Goal: Task Accomplishment & Management: Manage account settings

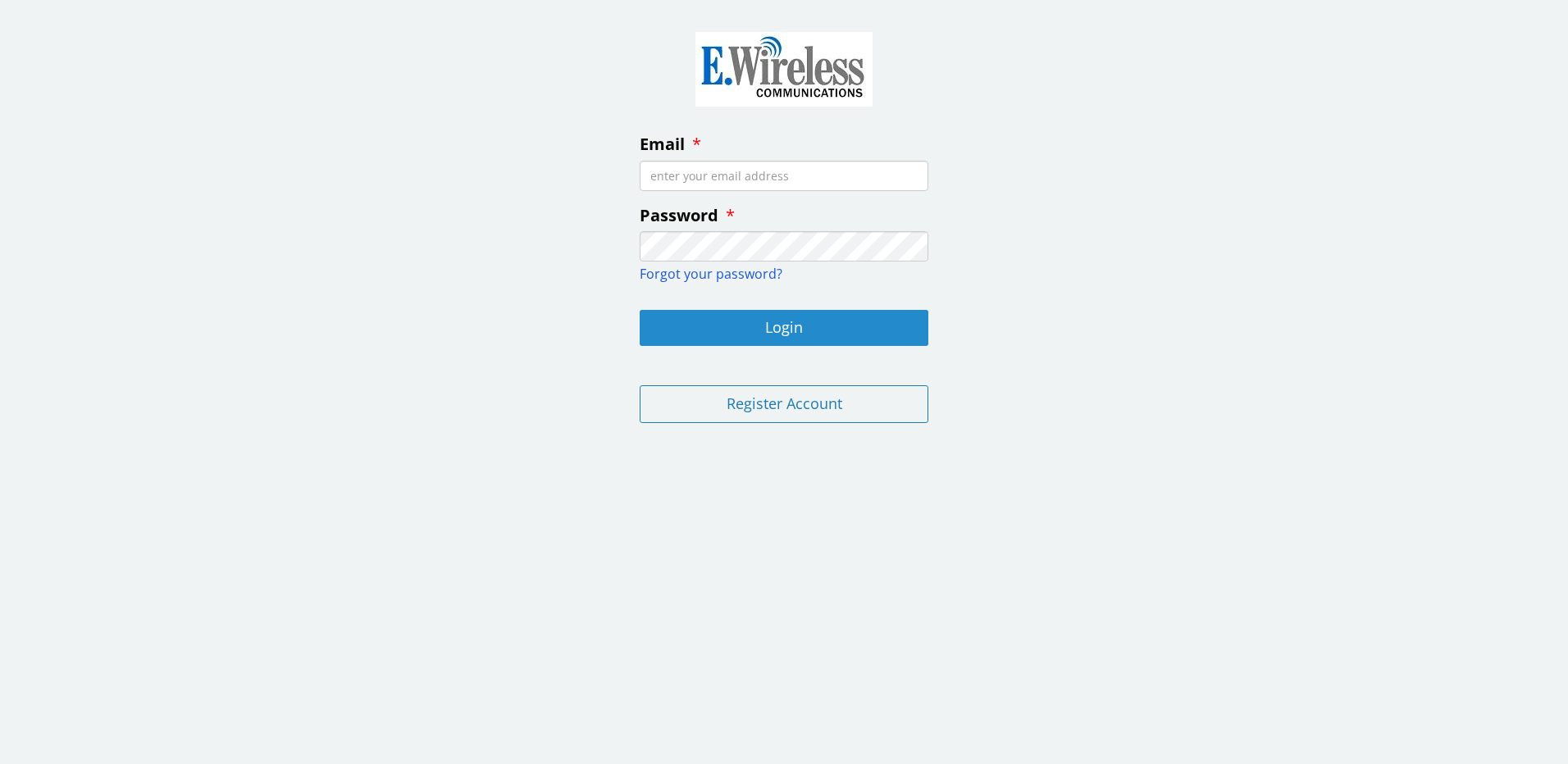
type input "[EMAIL_ADDRESS][DOMAIN_NAME]"
click at [781, 328] on button "Login" at bounding box center [784, 328] width 289 height 36
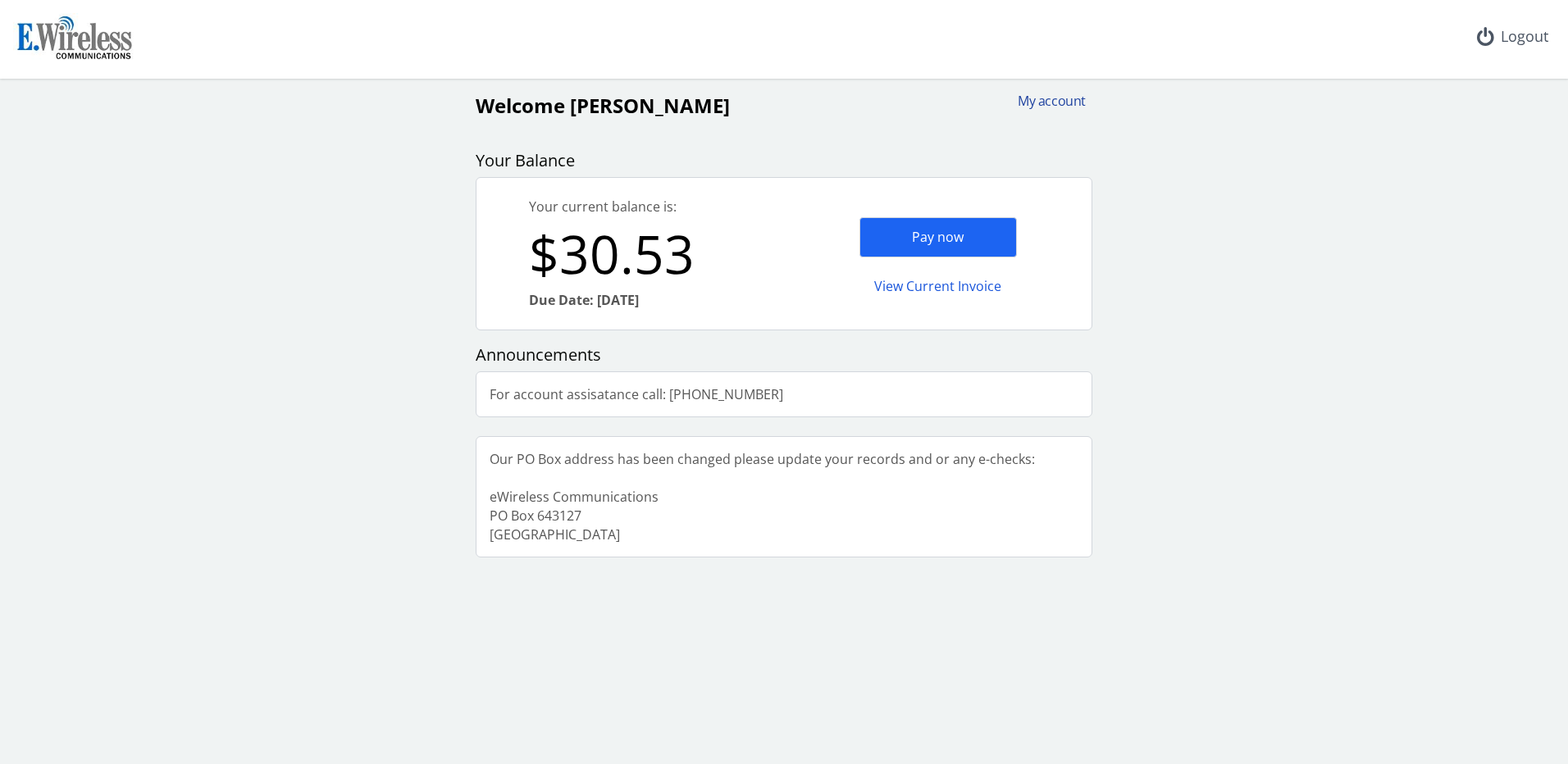
click at [1072, 97] on div "My account" at bounding box center [1047, 101] width 79 height 19
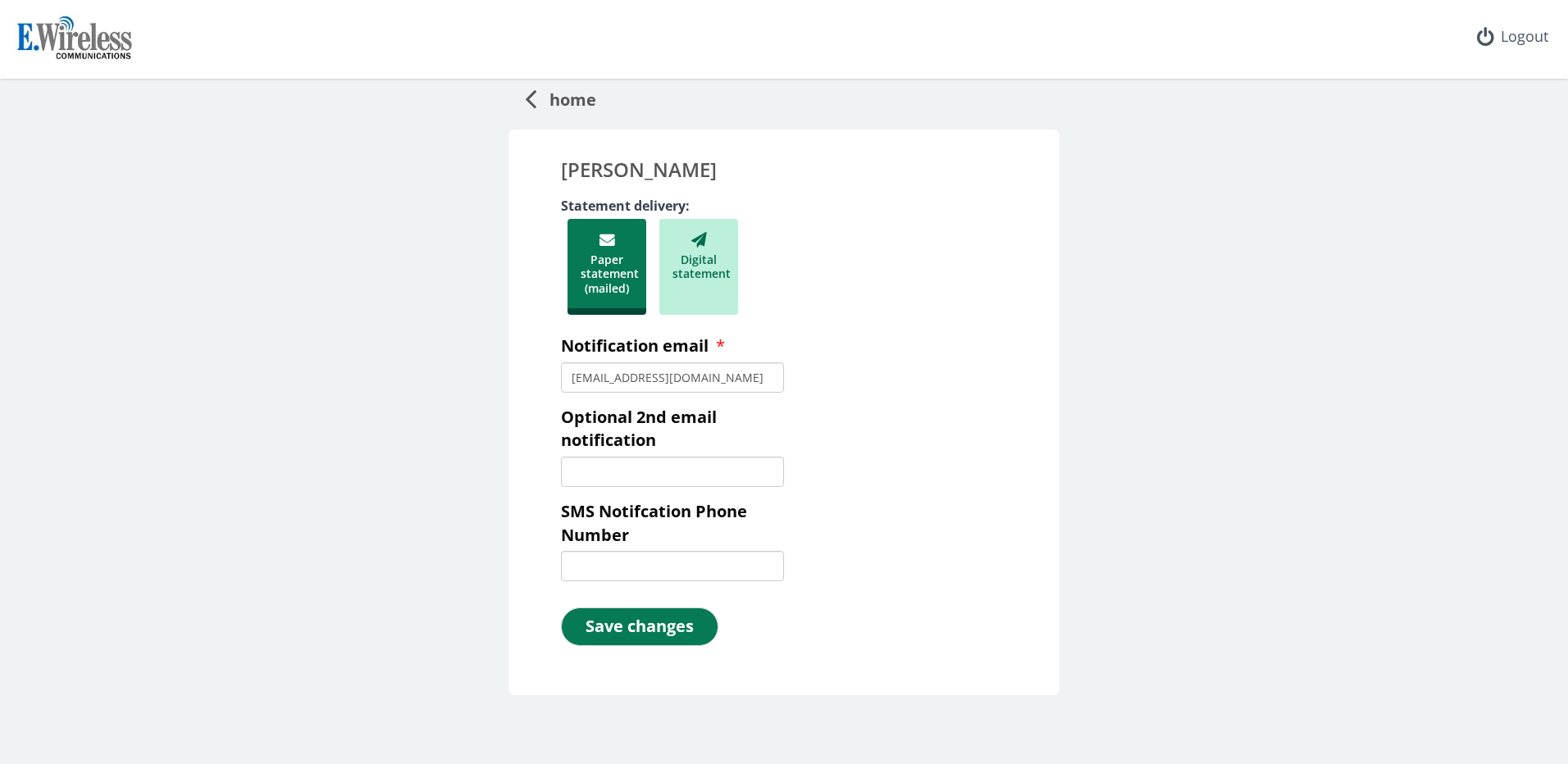
click at [524, 97] on icon at bounding box center [530, 98] width 12 height 32
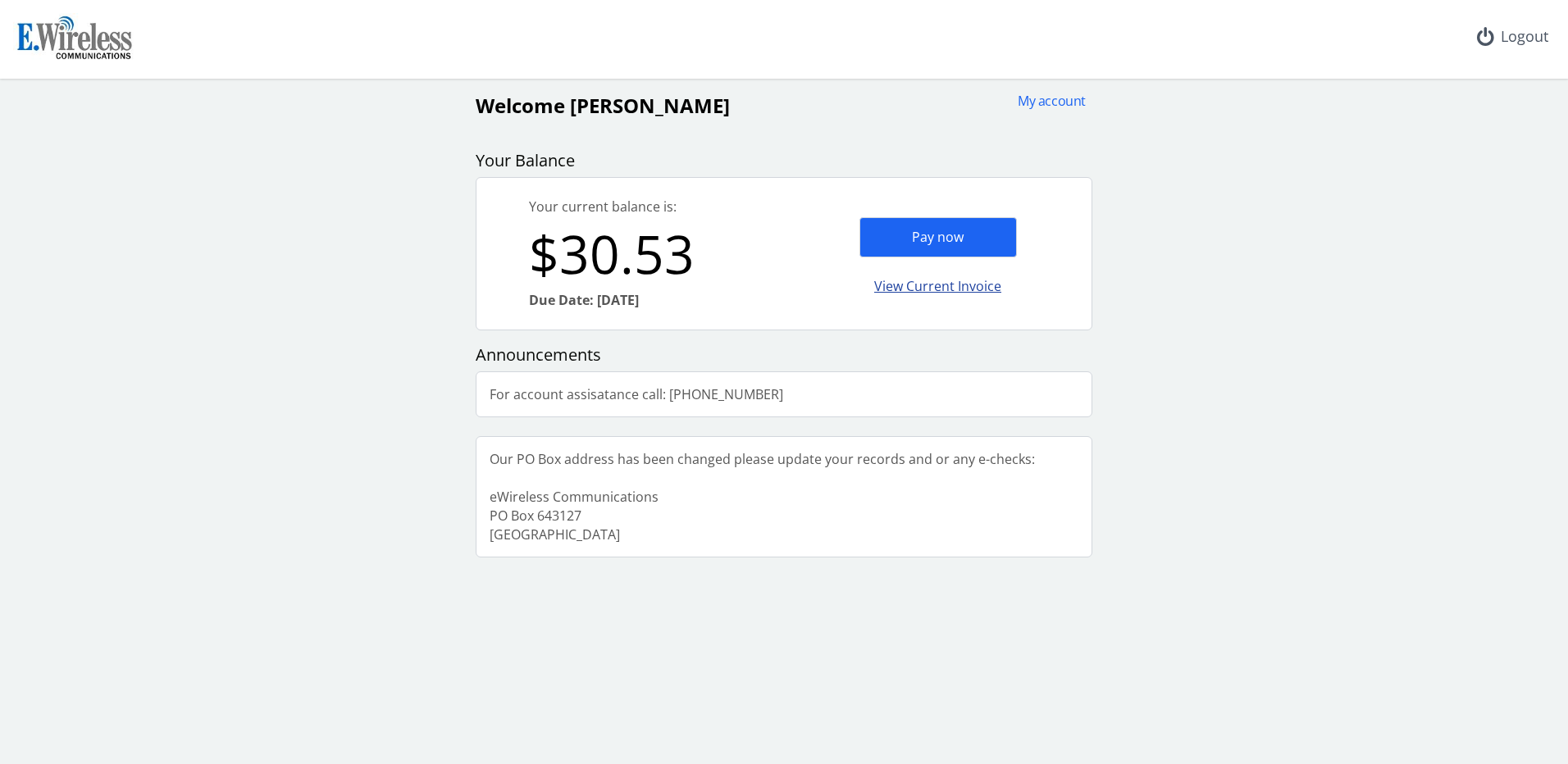
click at [918, 288] on div "View Current Invoice" at bounding box center [938, 286] width 157 height 38
